Goal: Information Seeking & Learning: Stay updated

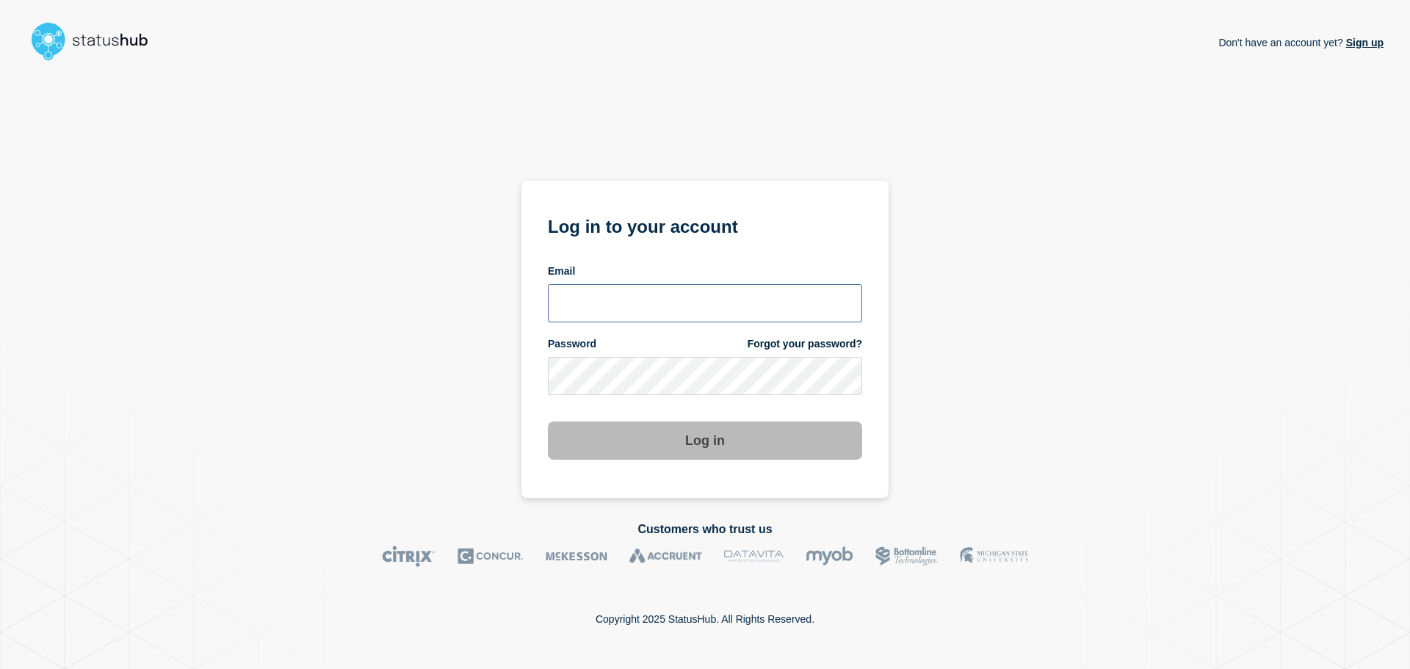
type input "xandra.martens@conexon.us"
click at [699, 431] on button "Log in" at bounding box center [705, 441] width 314 height 38
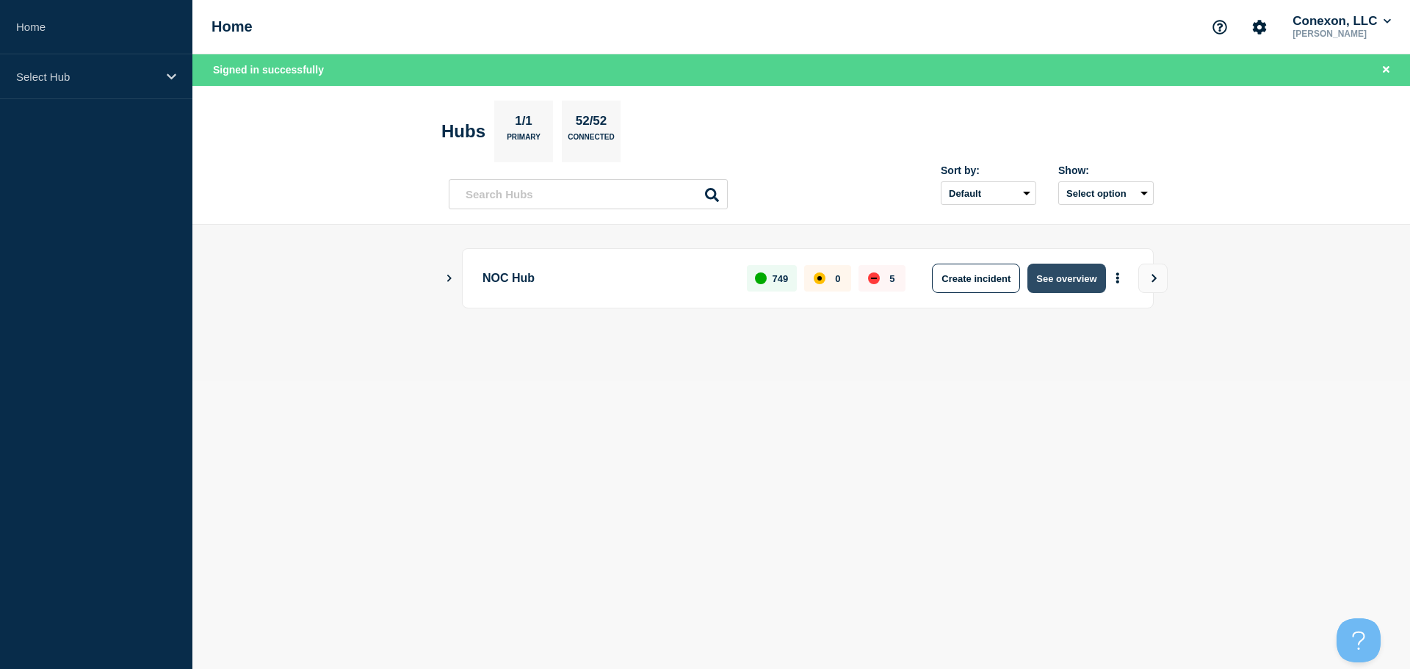
click at [1043, 274] on button "See overview" at bounding box center [1067, 278] width 78 height 29
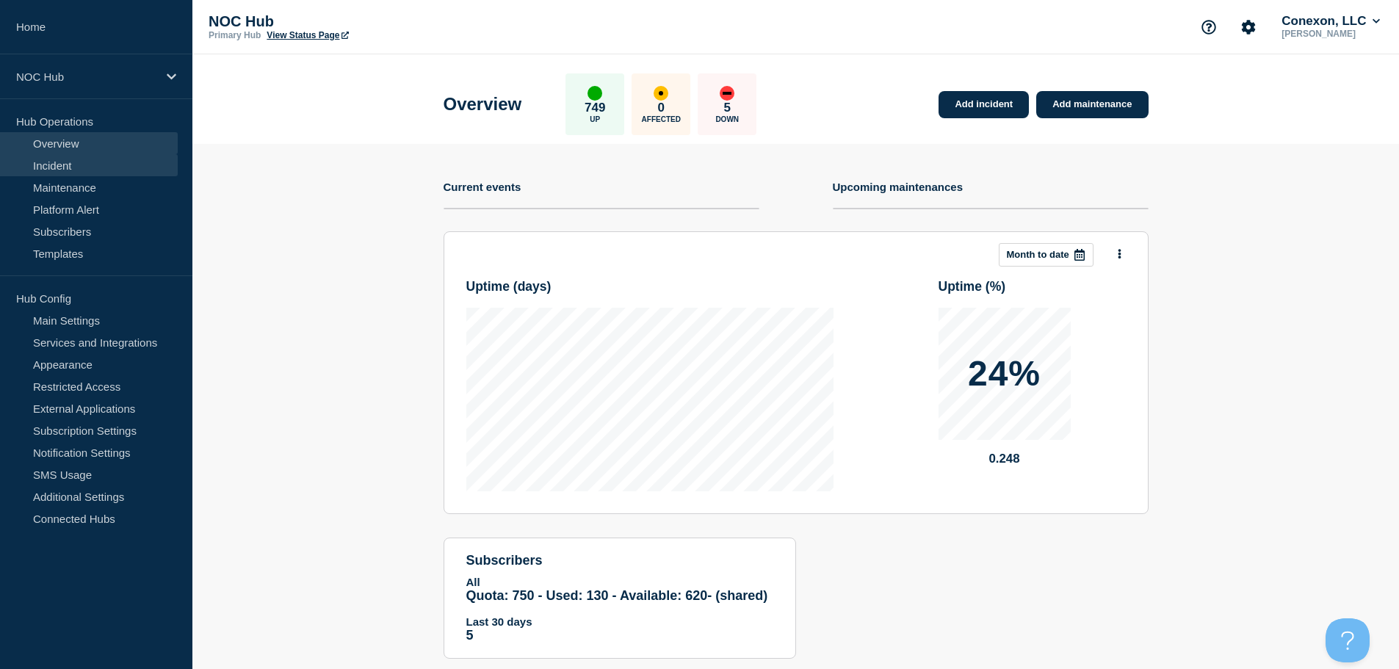
click at [107, 169] on link "Incident" at bounding box center [89, 165] width 178 height 22
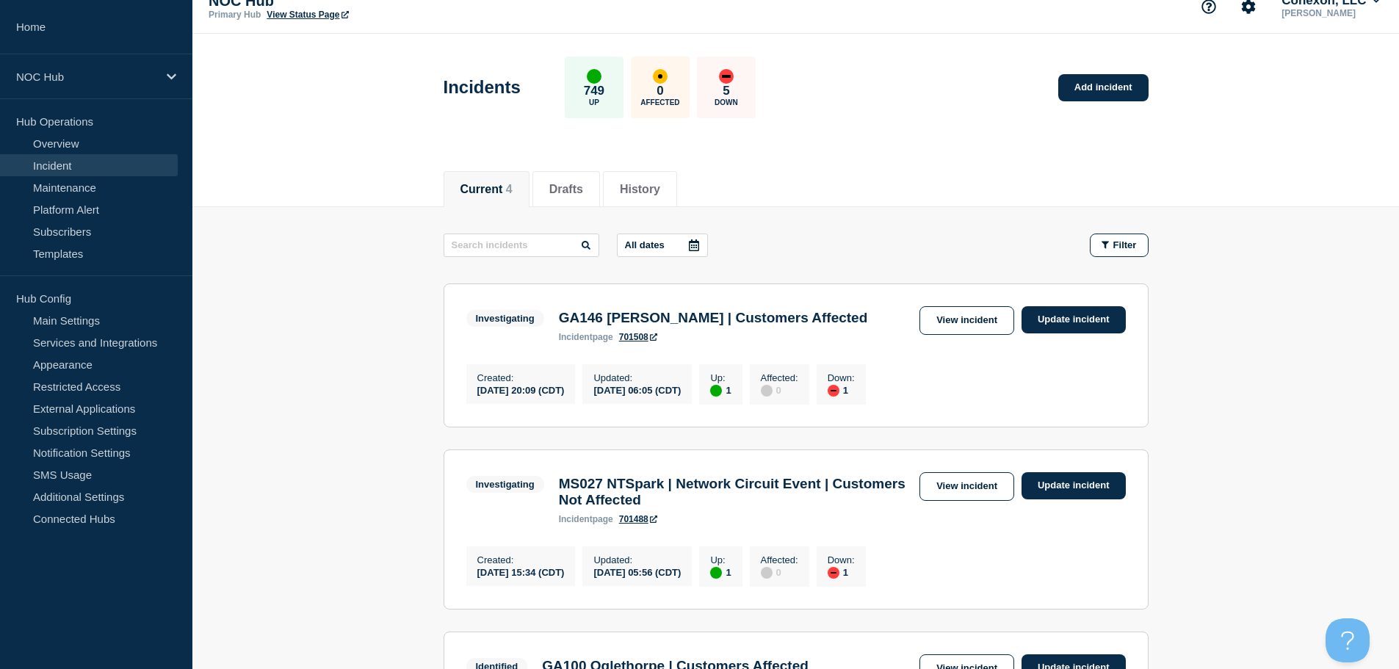
scroll to position [19, 0]
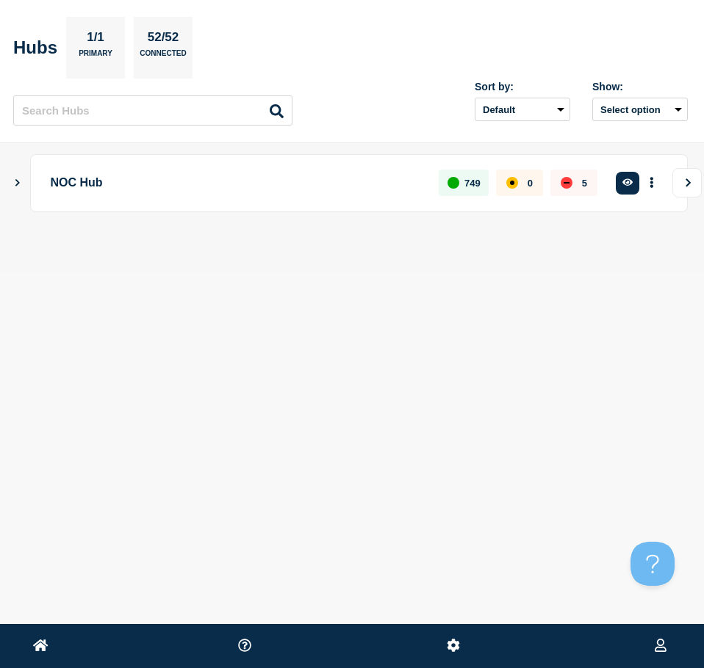
click at [679, 182] on button "View" at bounding box center [686, 182] width 29 height 29
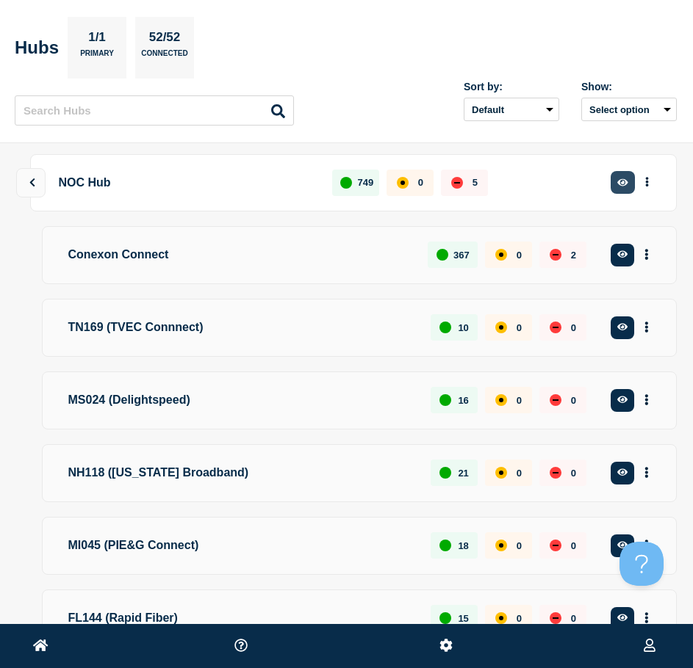
click at [630, 173] on button "button" at bounding box center [622, 182] width 24 height 23
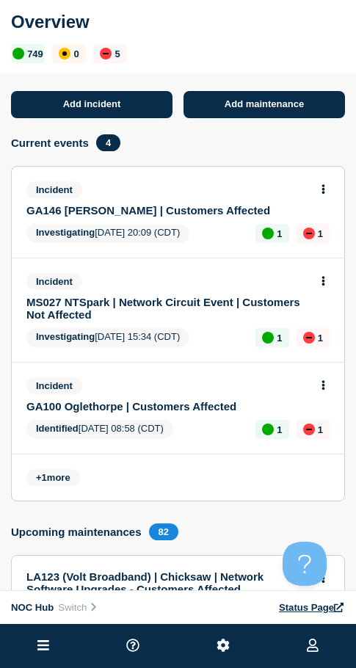
click at [268, 141] on div "Current events 4" at bounding box center [178, 142] width 334 height 17
click at [222, 151] on div "Current events 4" at bounding box center [178, 142] width 334 height 17
